Goal: Check status: Check status

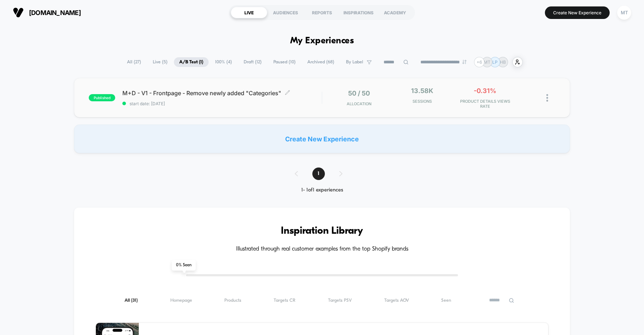
click at [231, 101] on span "start date: [DATE]" at bounding box center [221, 103] width 199 height 5
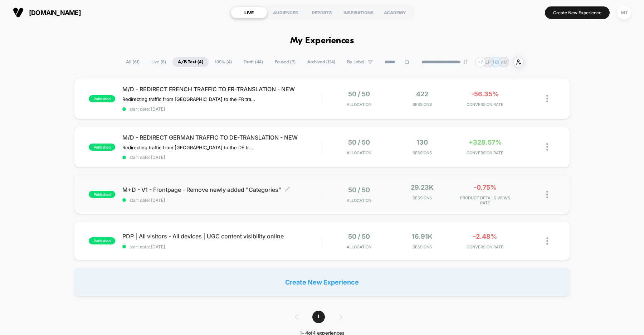
click at [248, 197] on span "start date: [DATE]" at bounding box center [221, 199] width 199 height 5
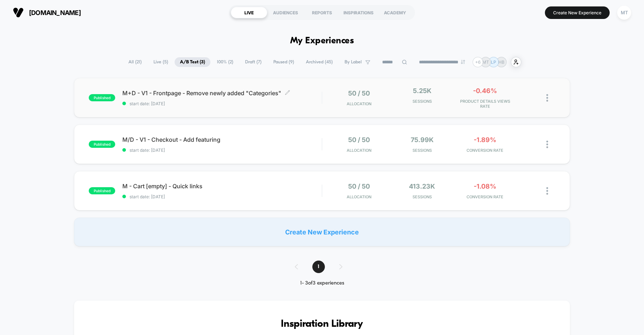
click at [255, 106] on span "start date: [DATE]" at bounding box center [221, 103] width 199 height 5
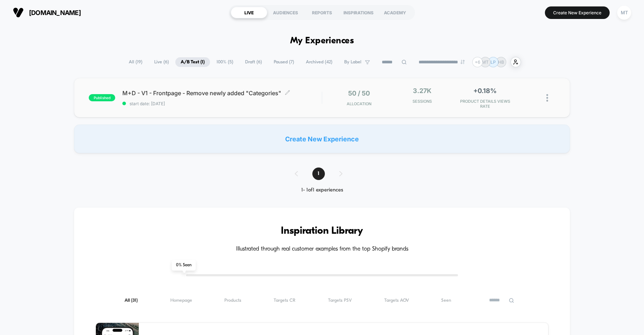
click at [270, 100] on div "M+D - V1 - Frontpage - Remove newly added "Categories" Click to edit experience…" at bounding box center [221, 97] width 199 height 17
